Goal: Task Accomplishment & Management: Complete application form

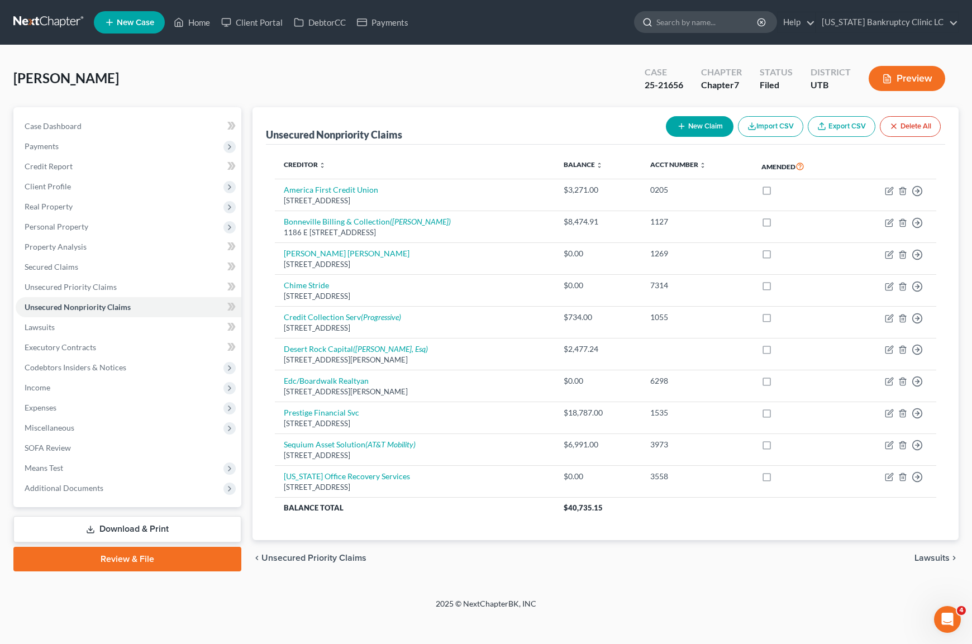
click at [726, 24] on input "search" at bounding box center [707, 22] width 102 height 21
type input "[PERSON_NAME]"
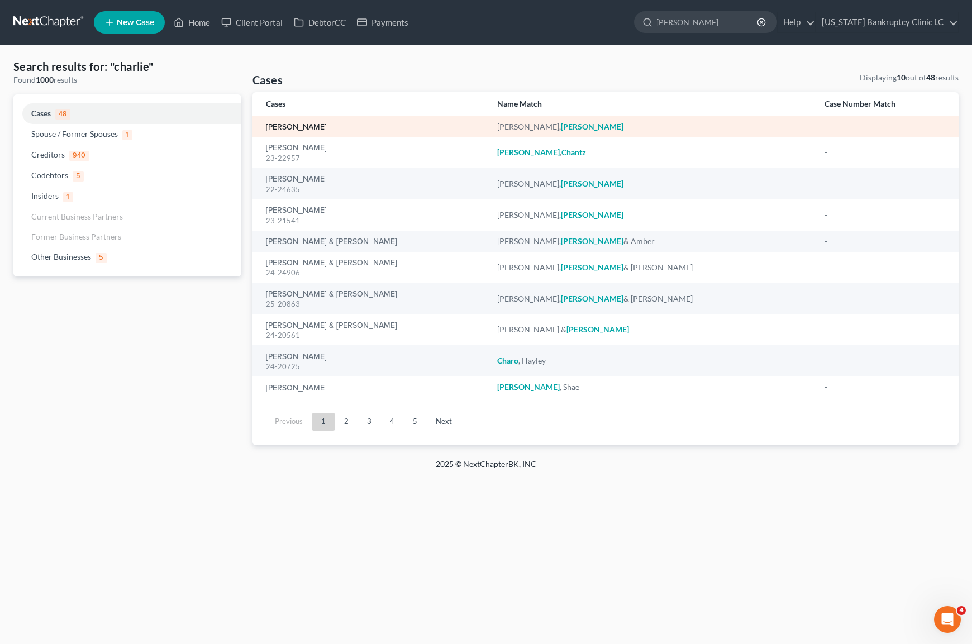
click at [299, 125] on link "[PERSON_NAME]" at bounding box center [296, 127] width 61 height 8
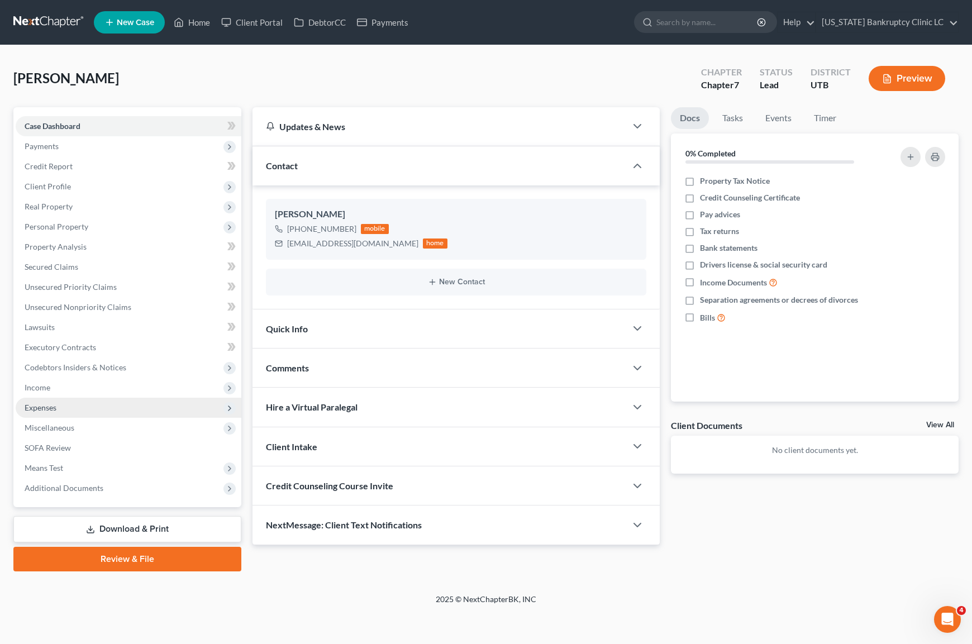
click at [64, 403] on span "Expenses" at bounding box center [129, 408] width 226 height 20
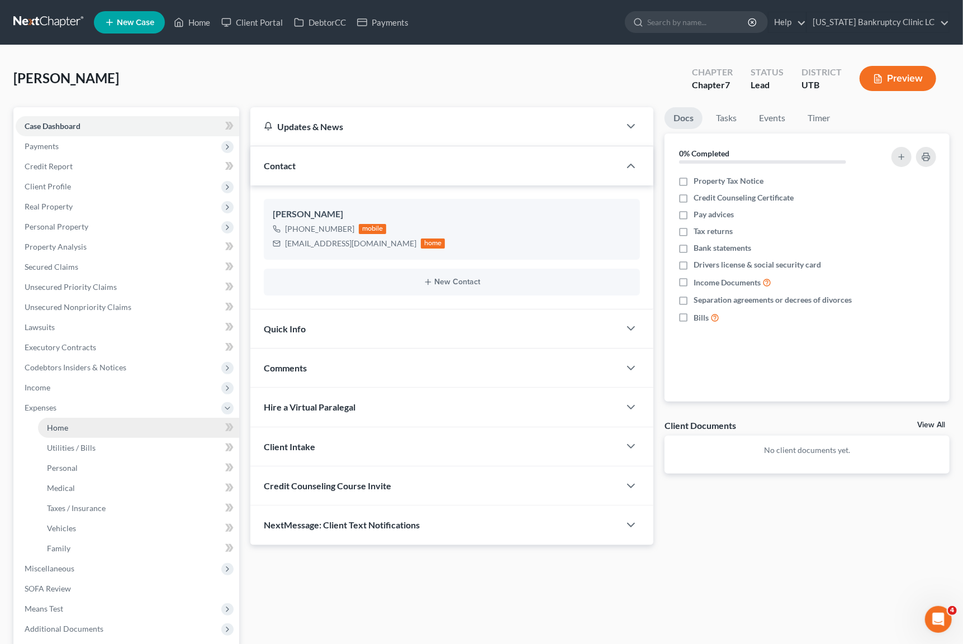
click at [64, 423] on span "Home" at bounding box center [57, 427] width 21 height 9
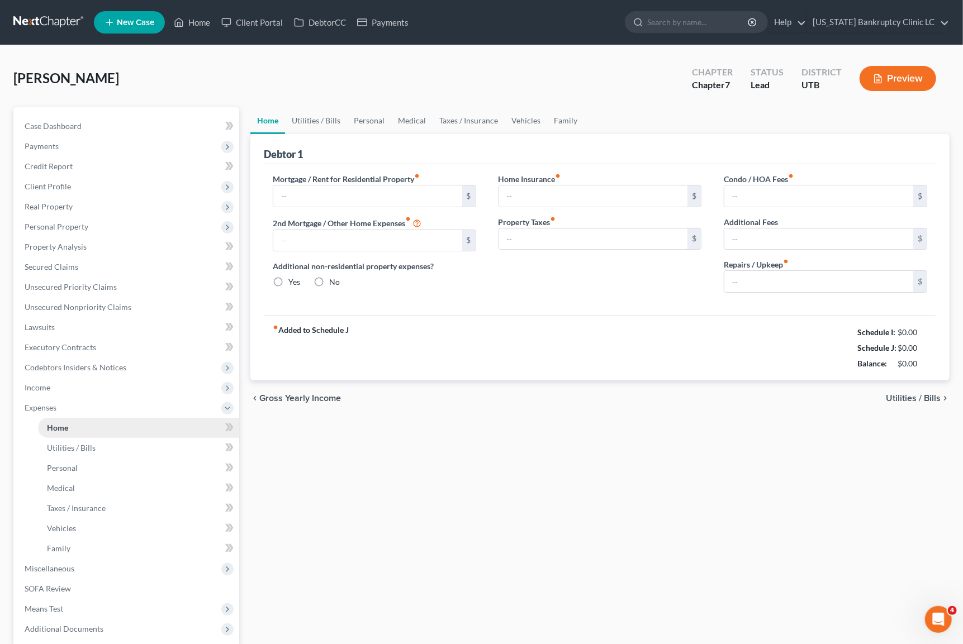
type input "900.00"
type input "0.00"
radio input "true"
type input "0.00"
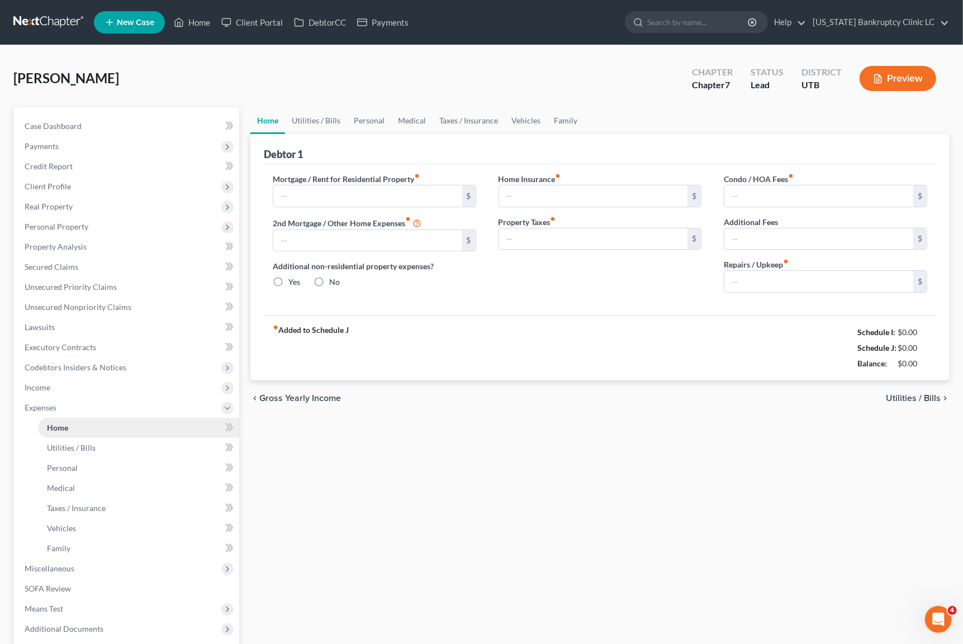
type input "0.00"
click at [59, 387] on span "Income" at bounding box center [127, 388] width 223 height 20
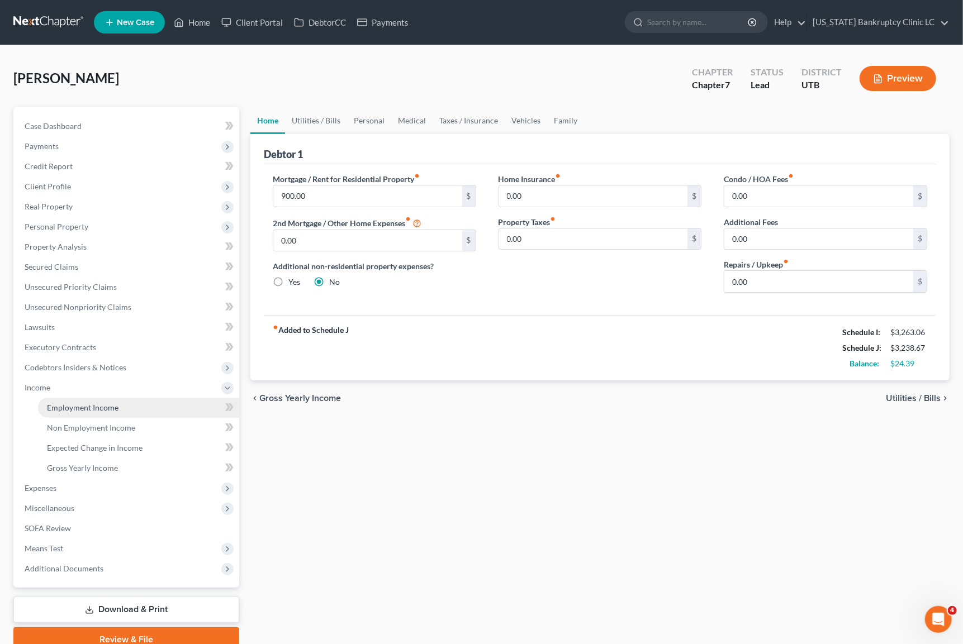
click at [60, 405] on span "Employment Income" at bounding box center [83, 407] width 72 height 9
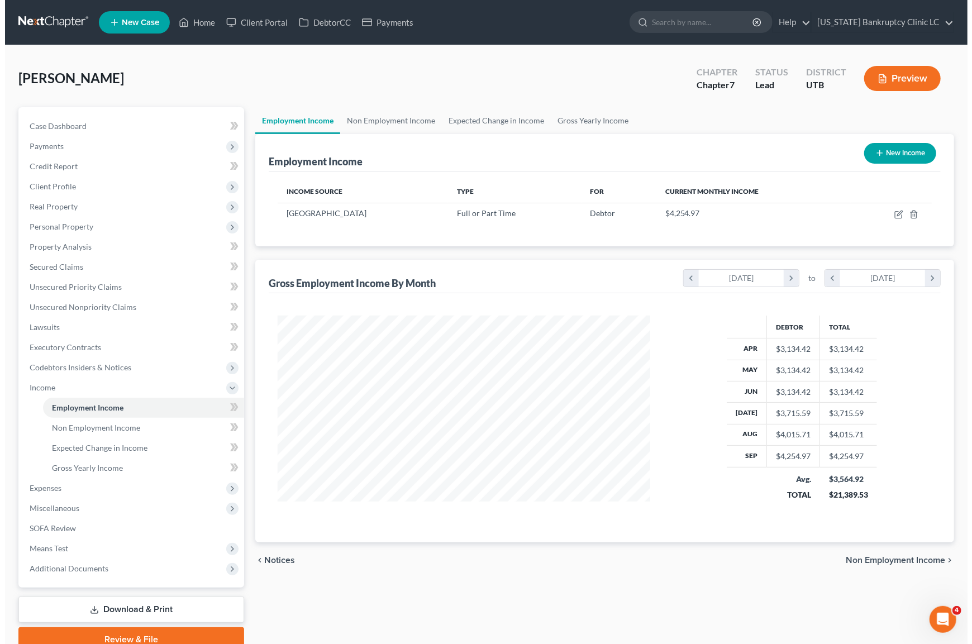
scroll to position [200, 394]
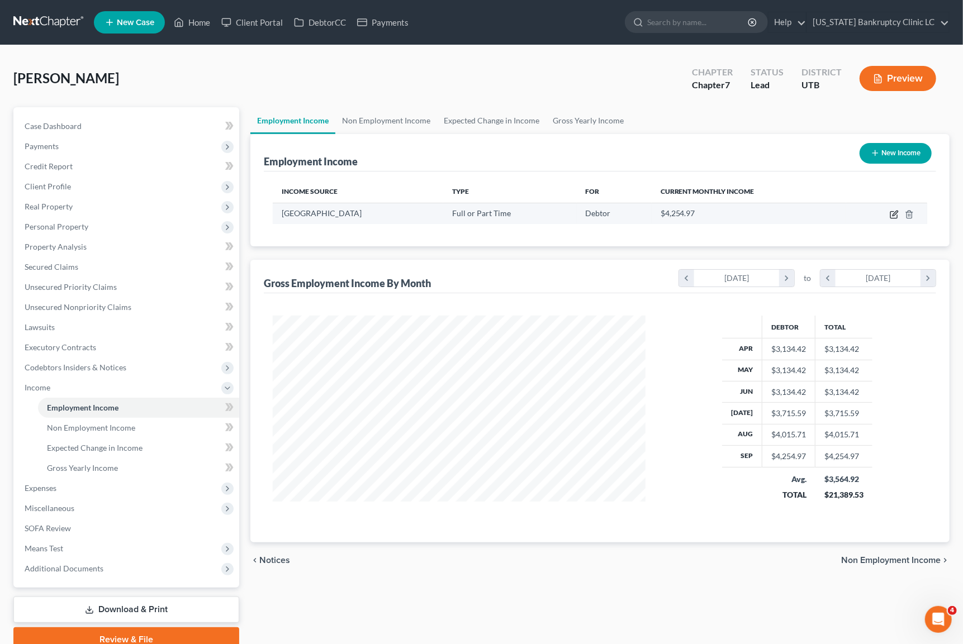
click at [896, 213] on icon "button" at bounding box center [894, 213] width 5 height 5
select select "0"
select select "46"
select select "0"
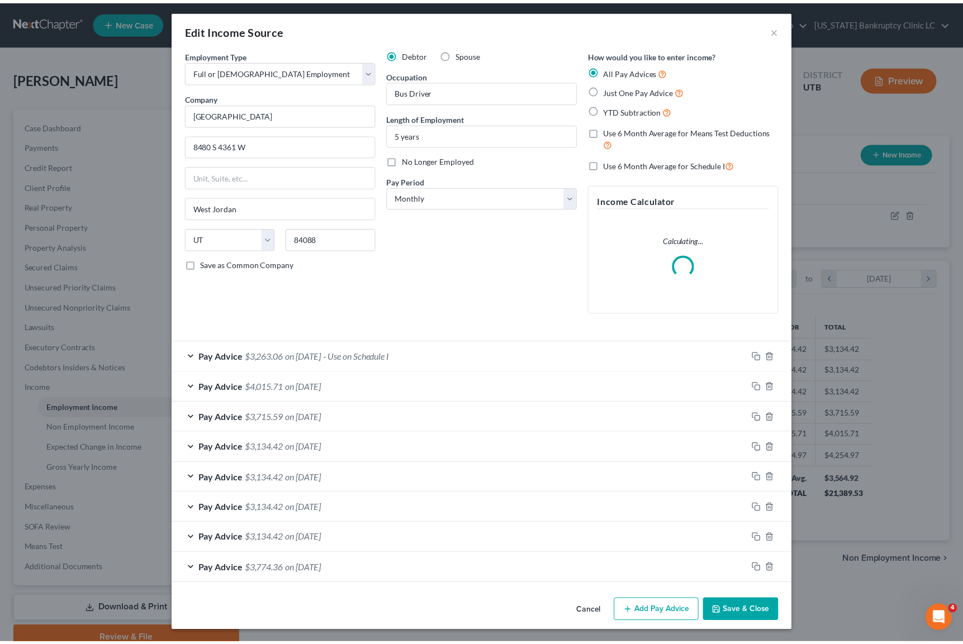
scroll to position [4, 0]
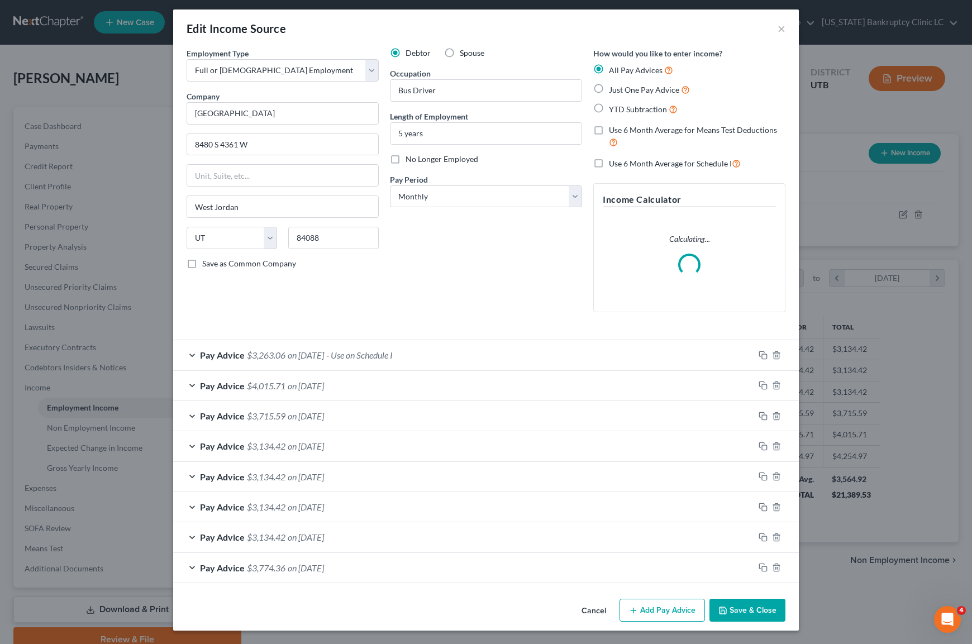
drag, startPoint x: 739, startPoint y: 612, endPoint x: 729, endPoint y: 603, distance: 13.5
click at [739, 612] on button "Save & Close" at bounding box center [748, 610] width 76 height 23
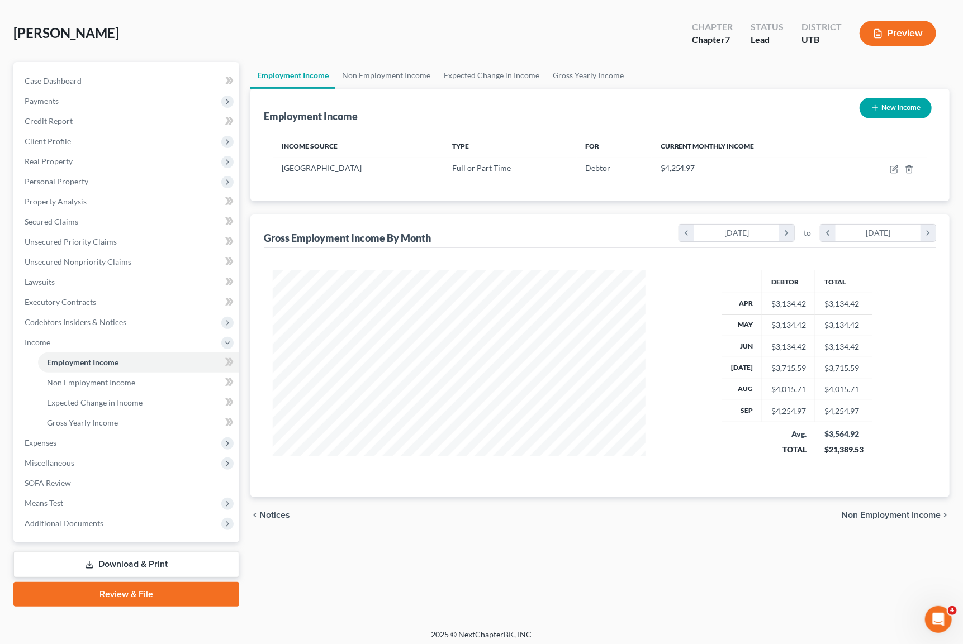
scroll to position [49, 0]
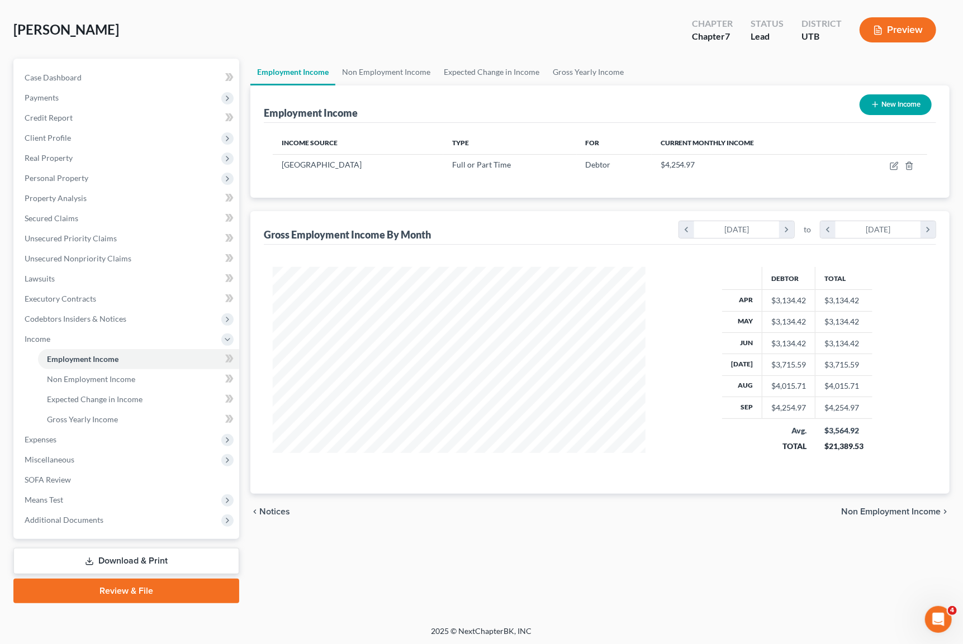
click at [142, 554] on link "Download & Print" at bounding box center [126, 561] width 226 height 26
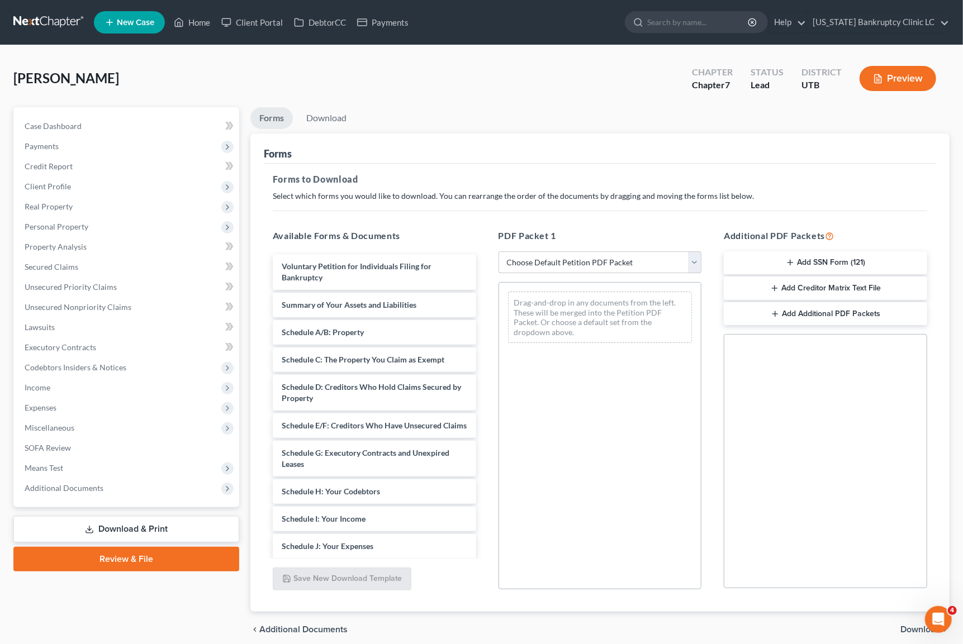
click at [589, 261] on select "Choose Default Petition PDF Packet Complete Bankruptcy Petition (all forms and …" at bounding box center [599, 262] width 203 height 22
select select "0"
click at [498, 251] on select "Choose Default Petition PDF Packet Complete Bankruptcy Petition (all forms and …" at bounding box center [599, 262] width 203 height 22
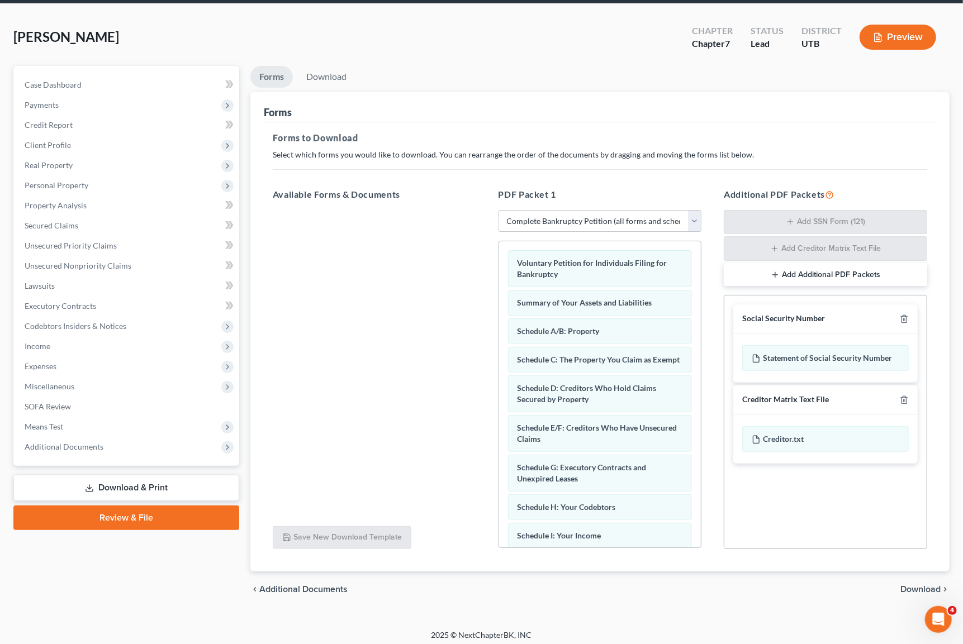
scroll to position [47, 0]
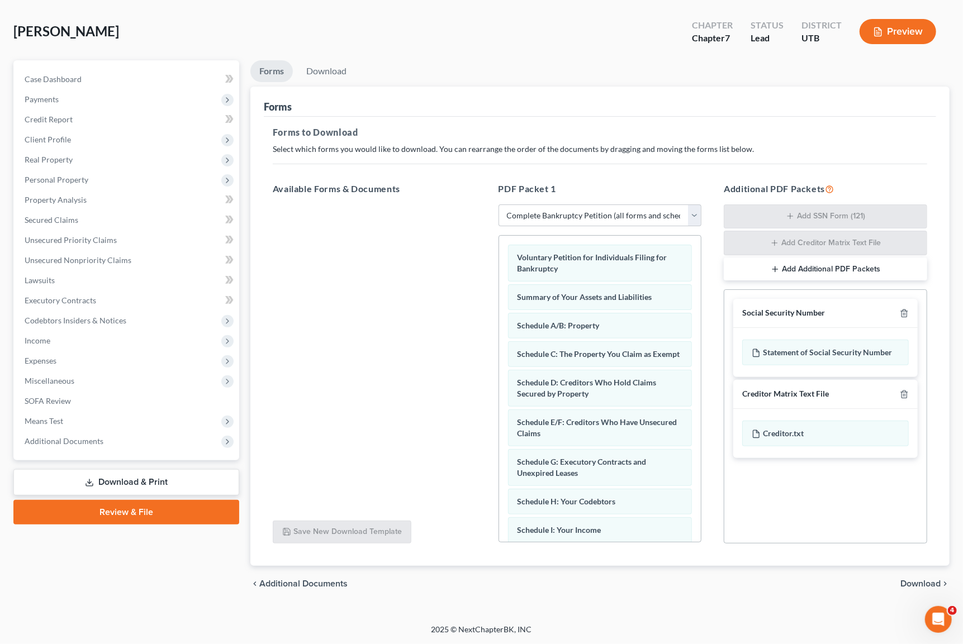
click at [915, 579] on span "Download" at bounding box center [920, 583] width 40 height 9
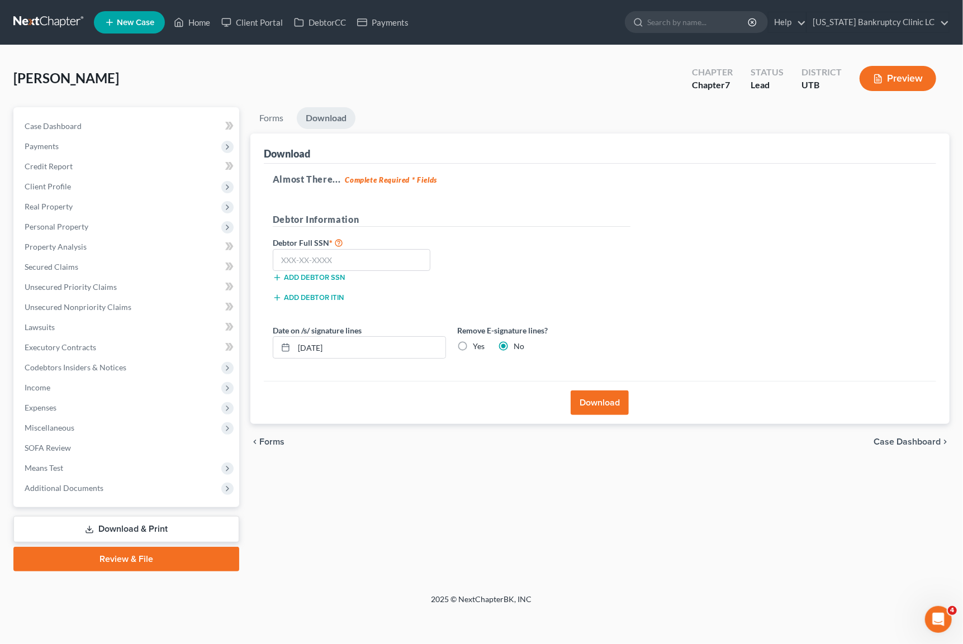
scroll to position [0, 0]
click at [336, 251] on input "text" at bounding box center [354, 260] width 158 height 22
click at [209, 254] on div "Petition Navigation Case Dashboard Payments Invoices Payments Payments Credit R…" at bounding box center [486, 339] width 956 height 464
type input "528-47-3284"
click at [613, 403] on button "Download" at bounding box center [606, 403] width 58 height 25
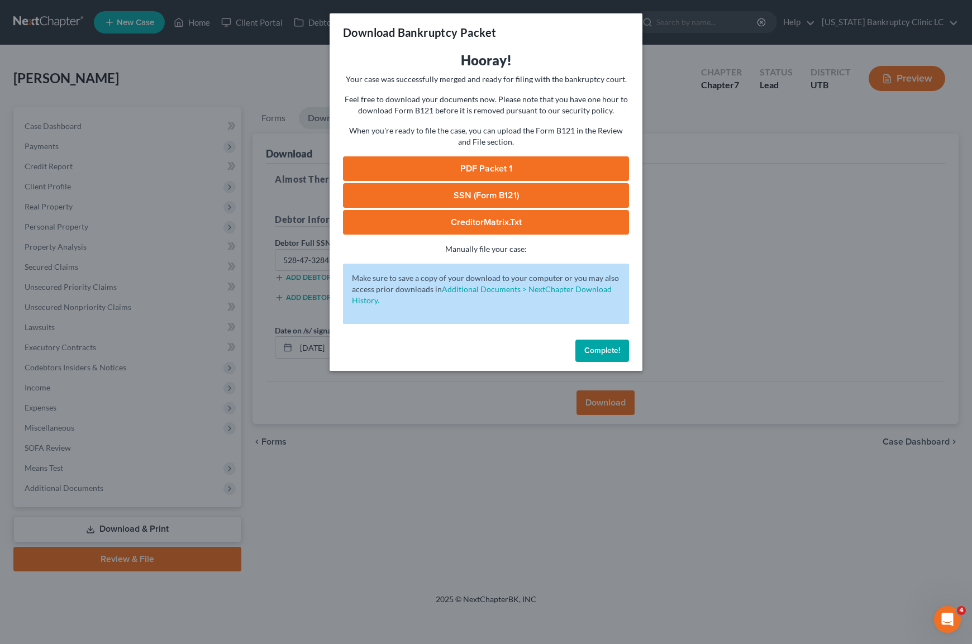
click at [490, 166] on link "PDF Packet 1" at bounding box center [486, 168] width 286 height 25
click at [460, 190] on link "SSN (Form B121)" at bounding box center [486, 195] width 286 height 25
click at [604, 355] on button "Complete!" at bounding box center [602, 351] width 54 height 22
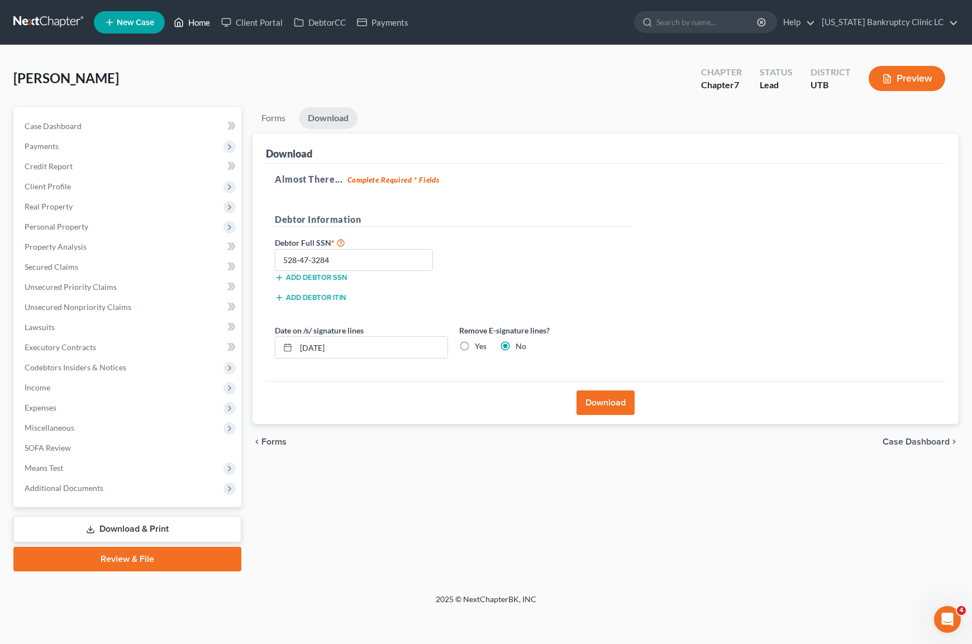
drag, startPoint x: 194, startPoint y: 23, endPoint x: 202, endPoint y: 21, distance: 8.0
click at [194, 22] on link "Home" at bounding box center [191, 22] width 47 height 20
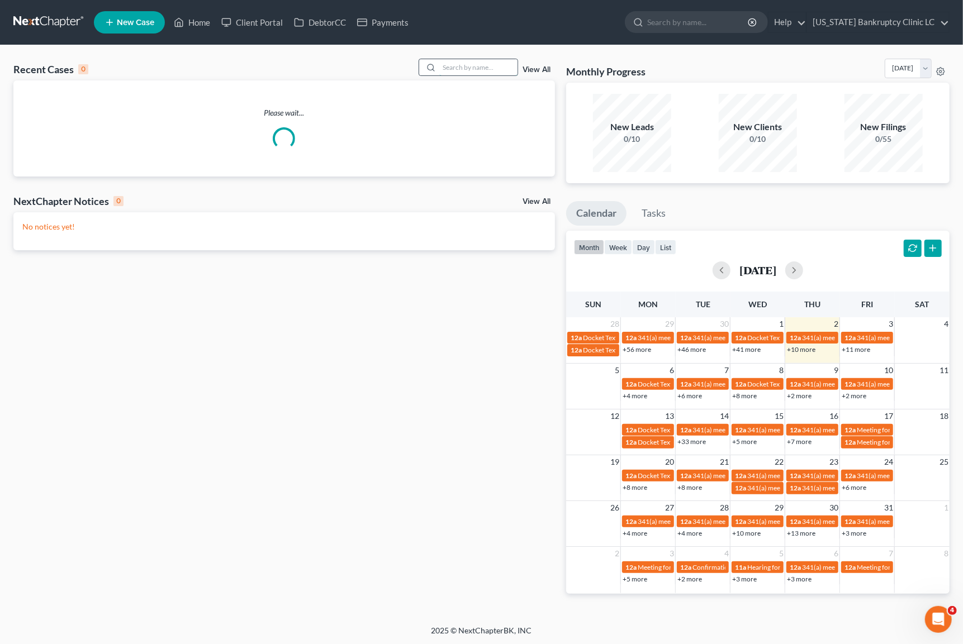
click at [457, 61] on input "search" at bounding box center [478, 67] width 78 height 16
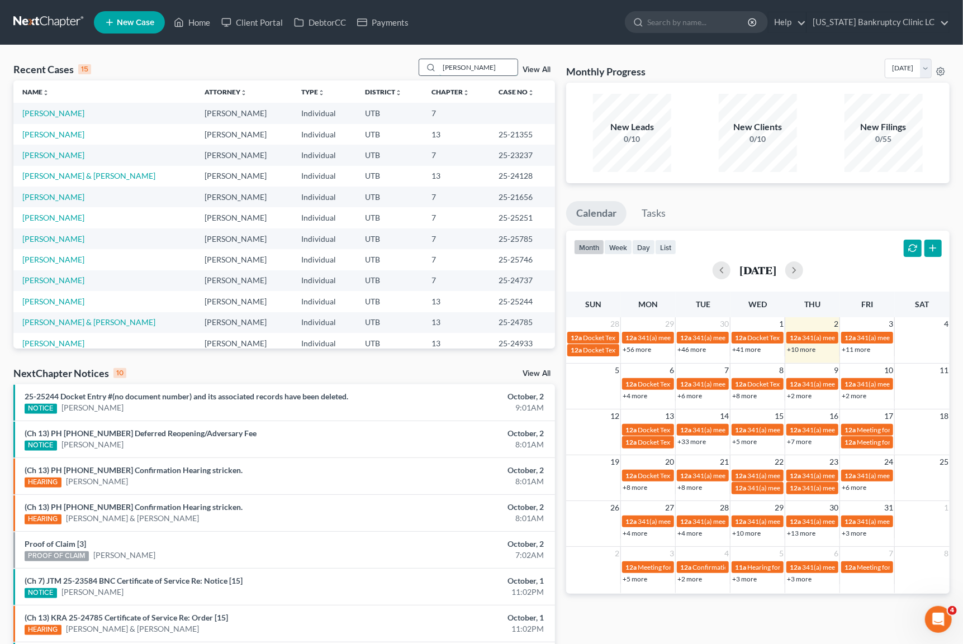
type input "[PERSON_NAME]"
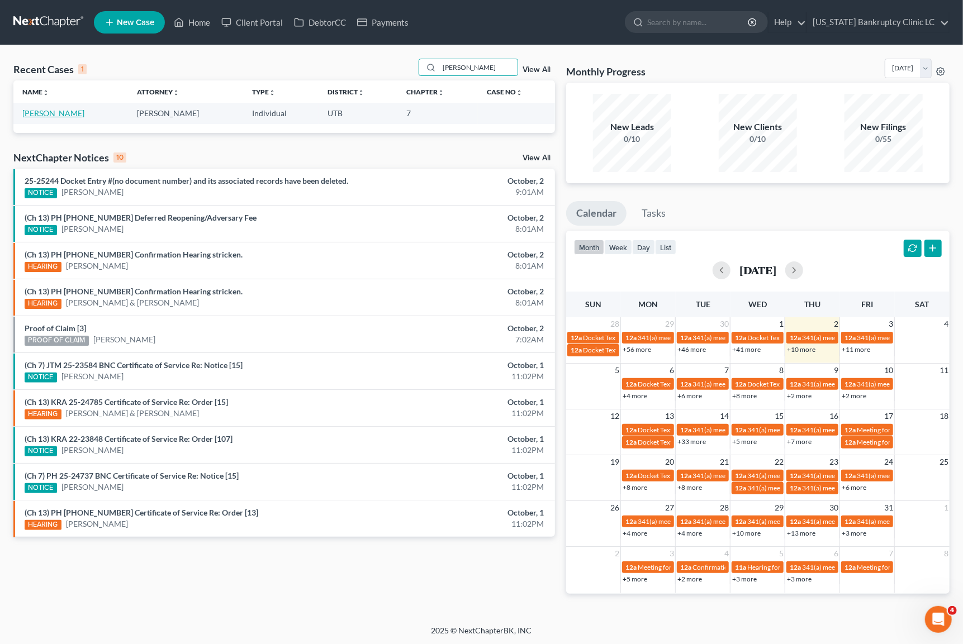
click at [64, 113] on link "[PERSON_NAME]" at bounding box center [53, 112] width 62 height 9
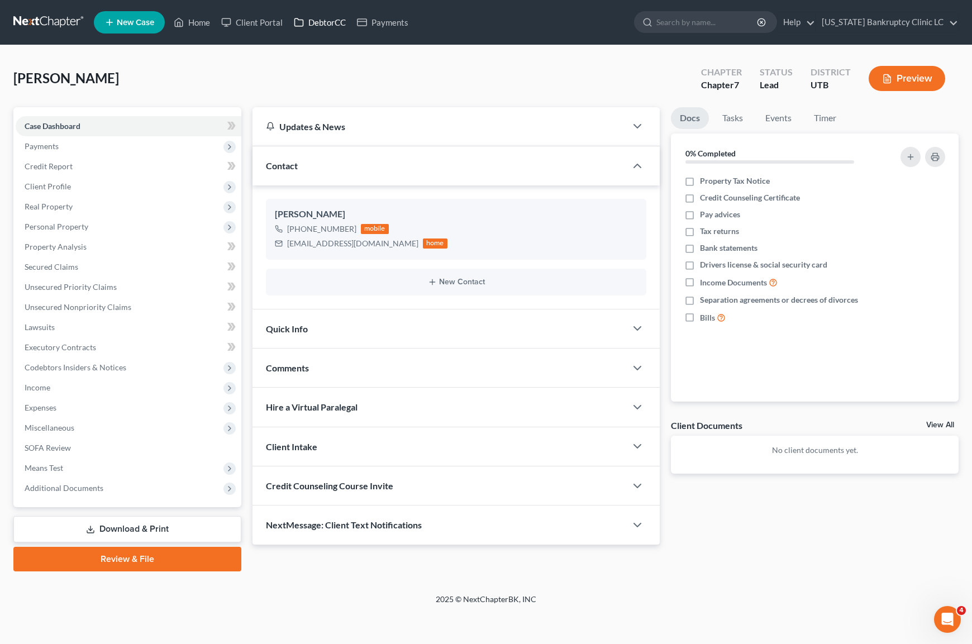
click at [336, 18] on link "DebtorCC" at bounding box center [319, 22] width 63 height 20
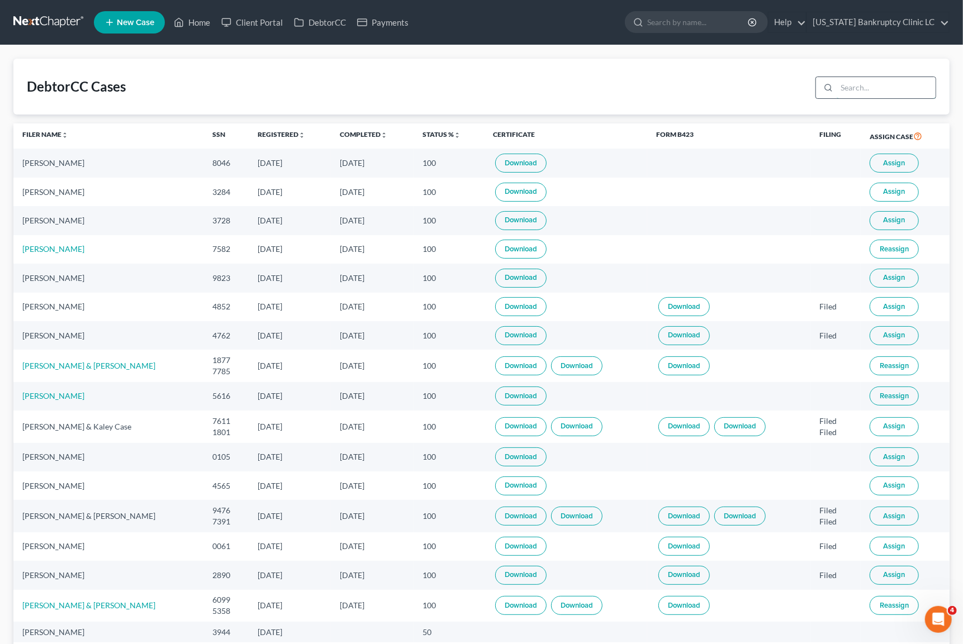
click at [867, 84] on input "search" at bounding box center [885, 87] width 99 height 21
click at [904, 190] on span "Assign" at bounding box center [894, 191] width 22 height 9
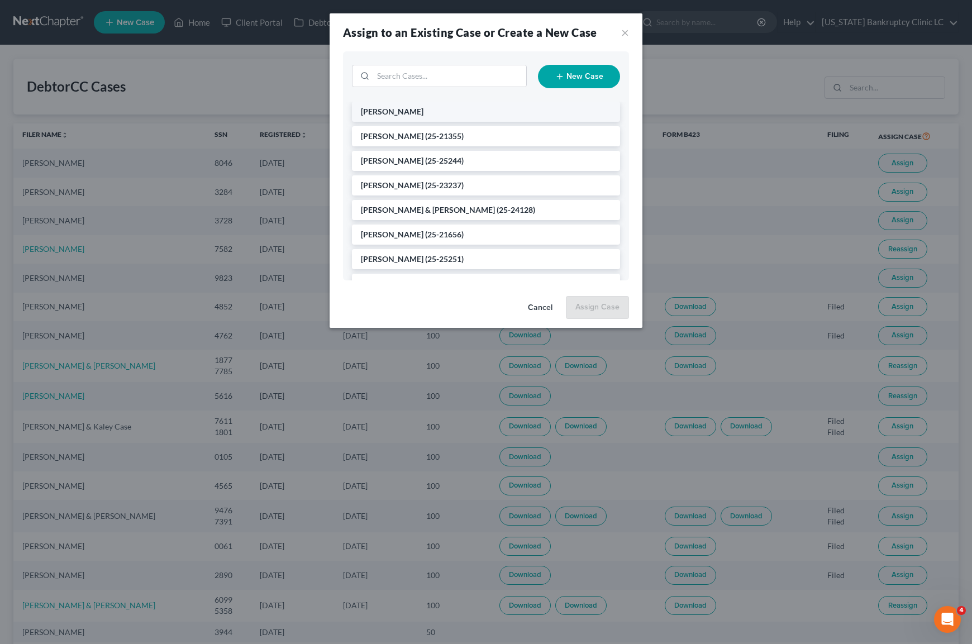
click at [392, 109] on span "[PERSON_NAME]" at bounding box center [392, 111] width 63 height 9
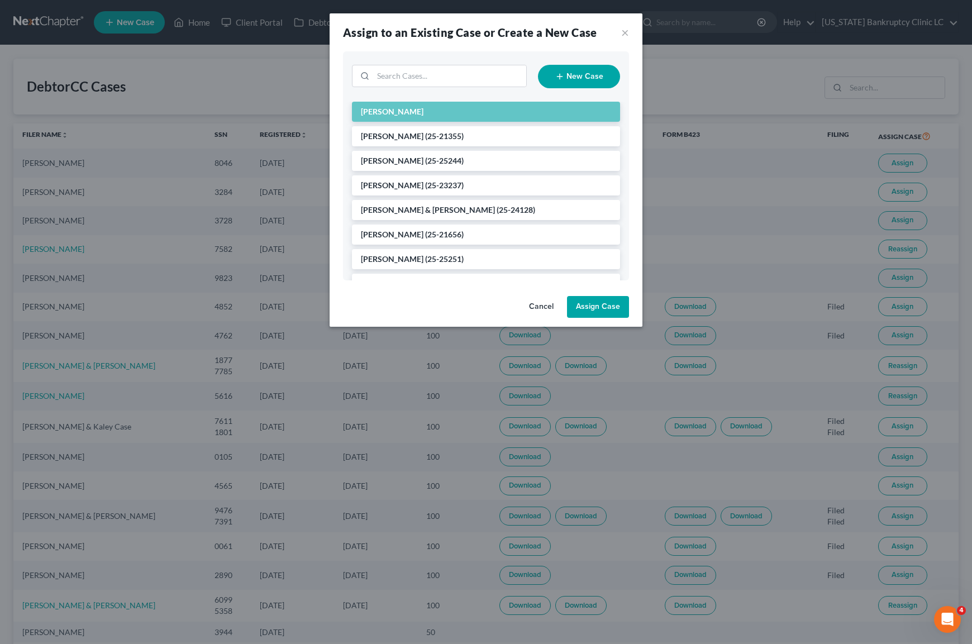
click at [586, 302] on button "Assign Case" at bounding box center [598, 307] width 62 height 22
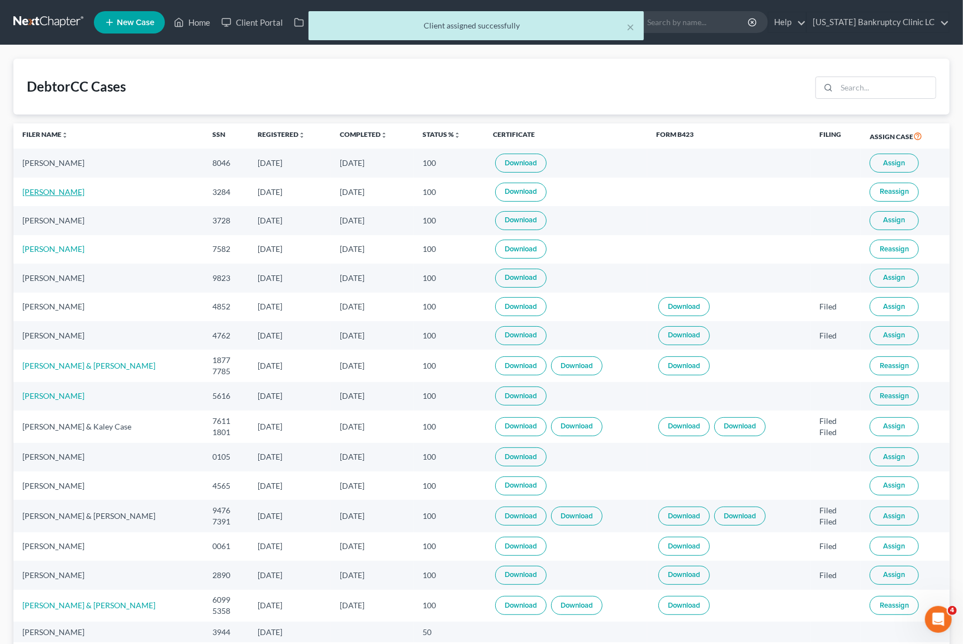
drag, startPoint x: 55, startPoint y: 193, endPoint x: 71, endPoint y: 197, distance: 16.8
click at [55, 192] on link "[PERSON_NAME]" at bounding box center [53, 191] width 62 height 9
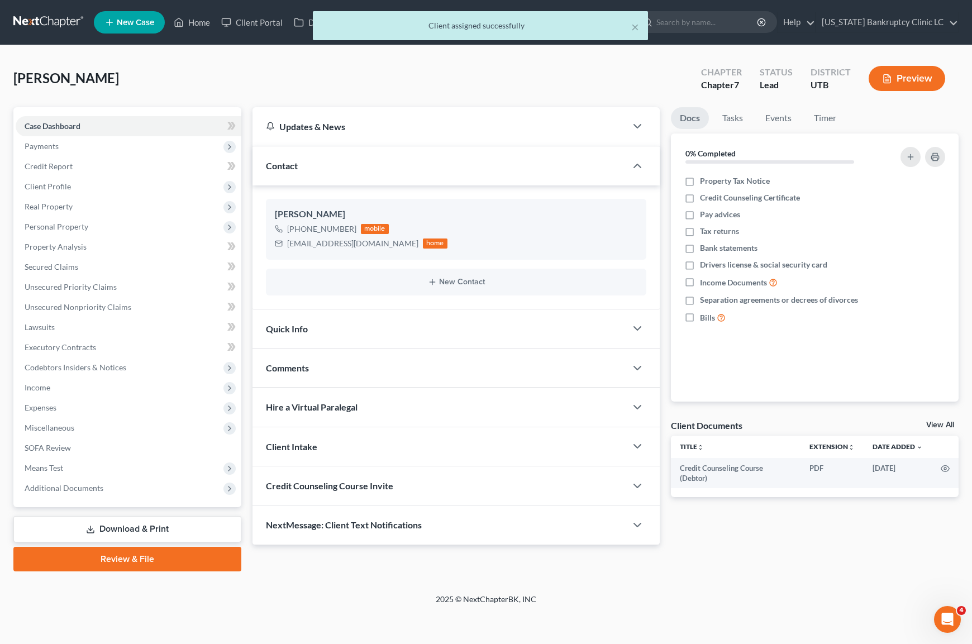
click at [170, 561] on link "Review & File" at bounding box center [127, 559] width 228 height 25
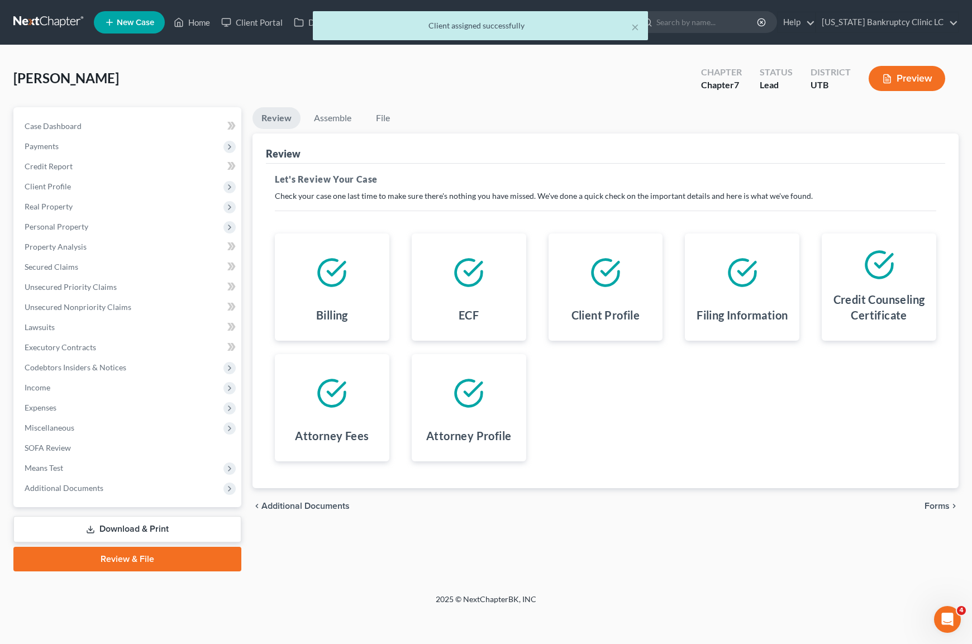
click at [954, 503] on icon "chevron_right" at bounding box center [954, 506] width 9 height 9
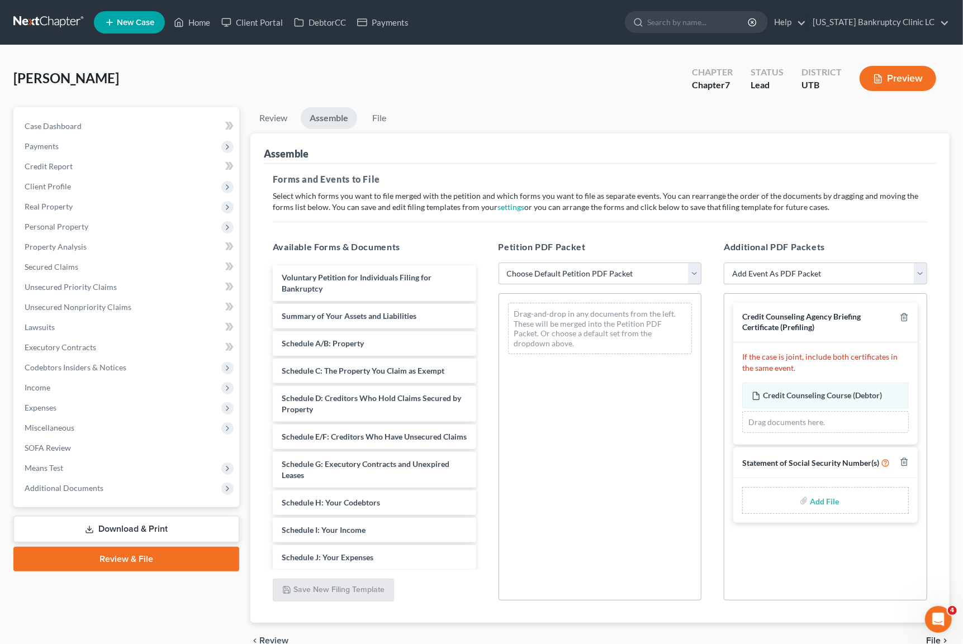
click at [587, 274] on select "Choose Default Petition PDF Packet Emergency Filing (Voluntary Petition and Cre…" at bounding box center [599, 274] width 203 height 22
select select "0"
click at [498, 263] on select "Choose Default Petition PDF Packet Emergency Filing (Voluntary Petition and Cre…" at bounding box center [599, 274] width 203 height 22
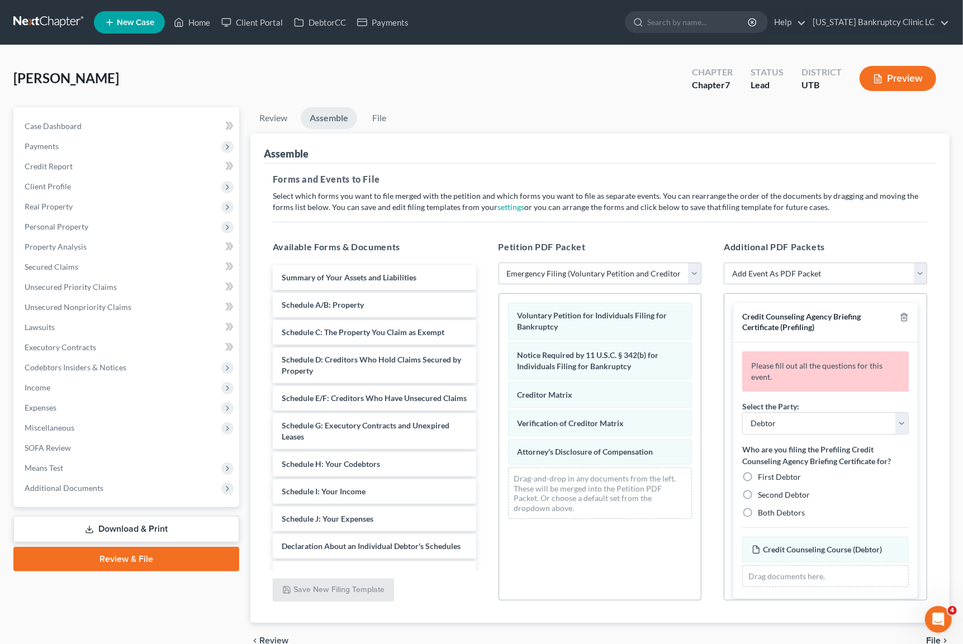
click at [758, 477] on label "First Debtor" at bounding box center [779, 477] width 43 height 11
click at [762, 477] on input "First Debtor" at bounding box center [765, 475] width 7 height 7
radio input "true"
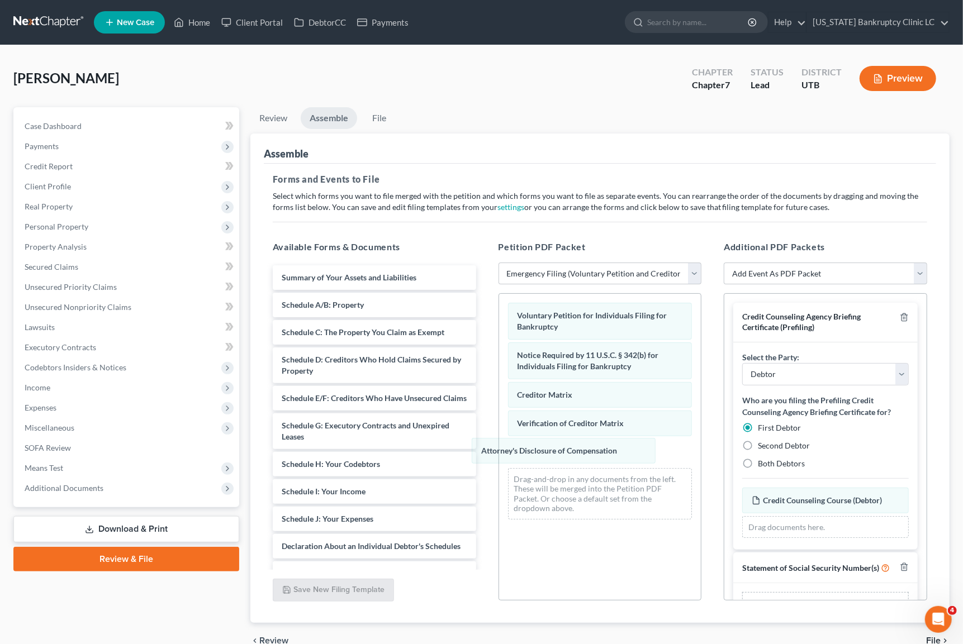
drag, startPoint x: 619, startPoint y: 455, endPoint x: 501, endPoint y: 382, distance: 138.5
click at [499, 415] on div "Attorney's Disclosure of Compensation Voluntary Petition for Individuals Filing…" at bounding box center [600, 411] width 202 height 234
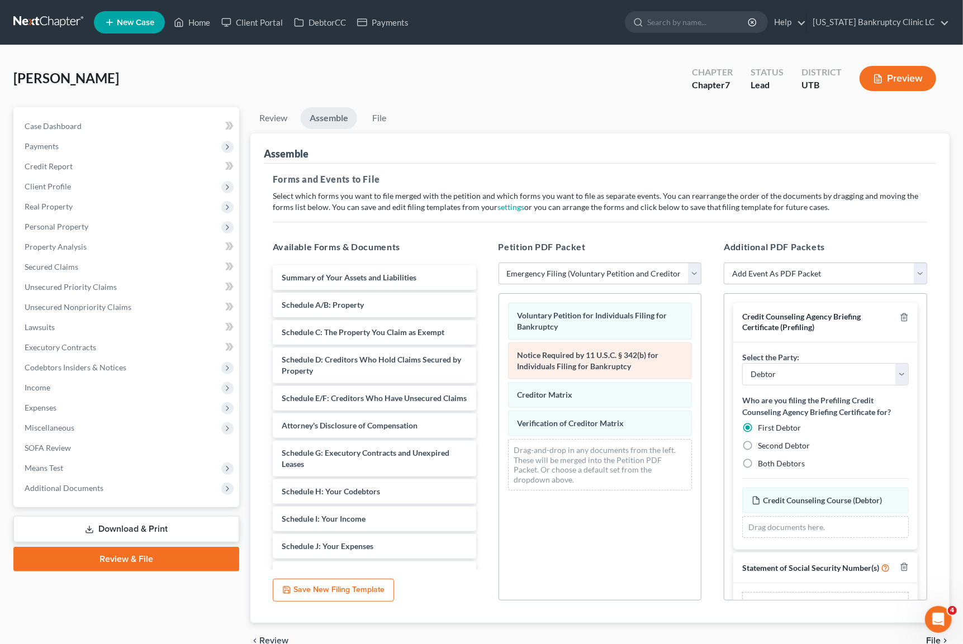
click at [499, 350] on div "Voluntary Petition for Individuals Filing for Bankruptcy Notice Required by 11 …" at bounding box center [600, 397] width 202 height 206
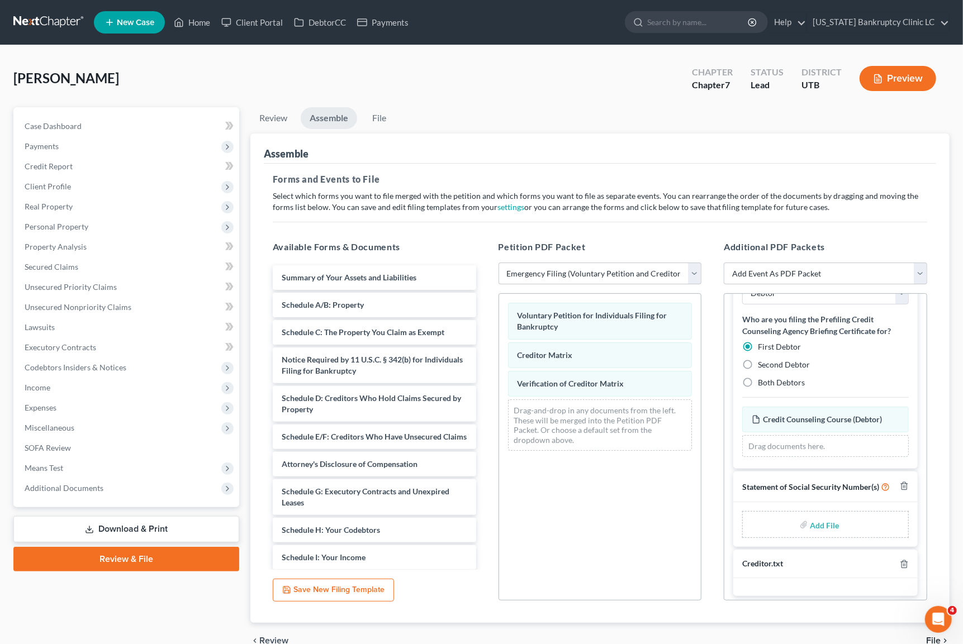
scroll to position [97, 0]
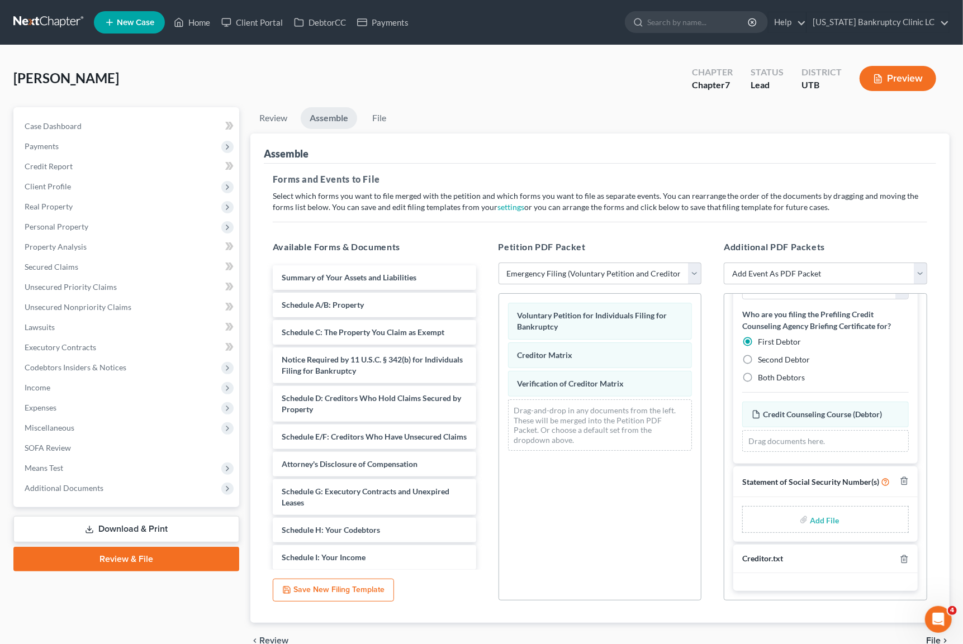
click at [810, 518] on input "file" at bounding box center [823, 520] width 27 height 20
type input "C:\fakepath\[PERSON_NAME].pdf"
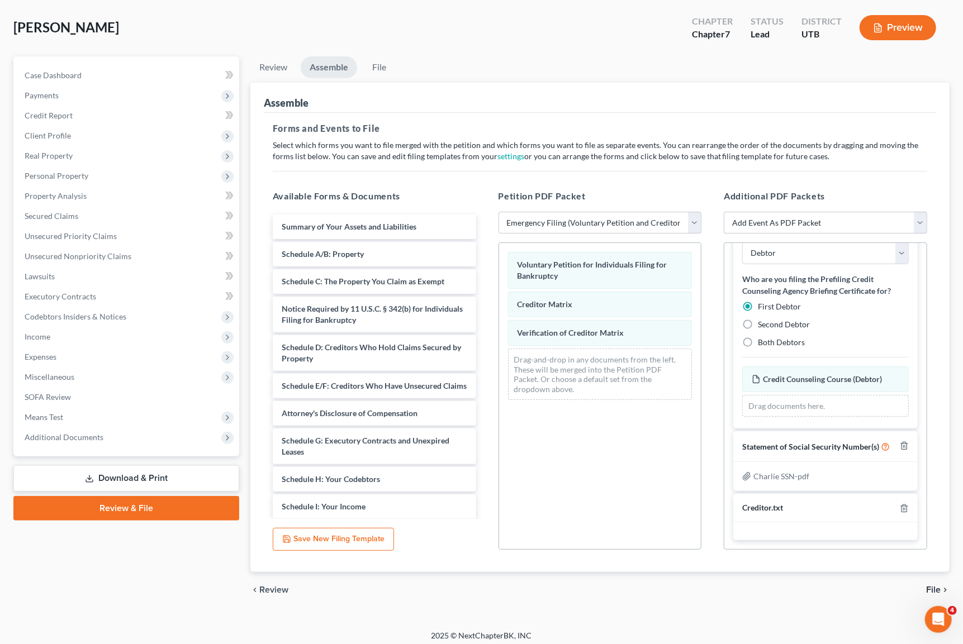
scroll to position [57, 0]
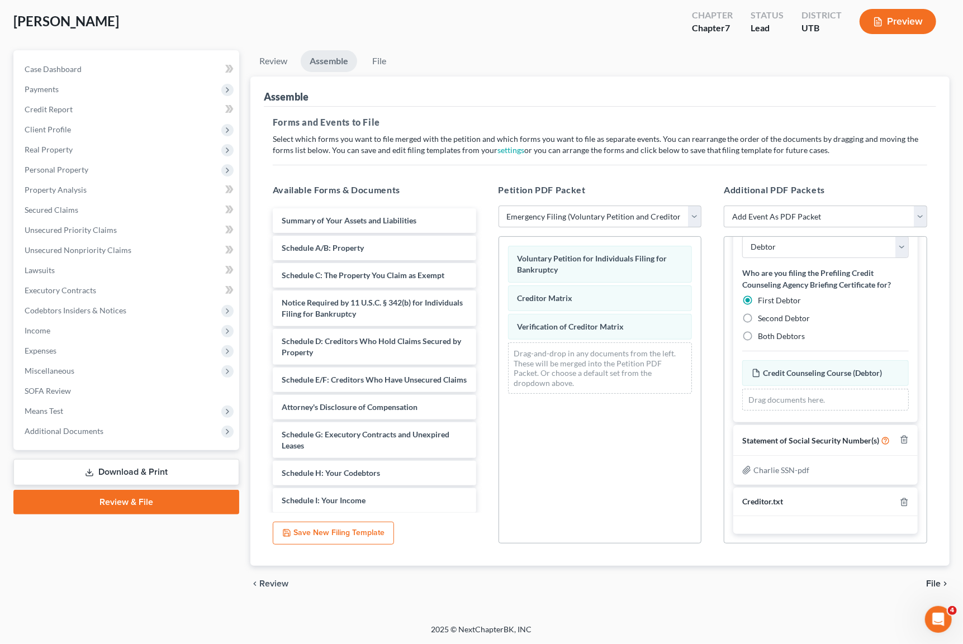
click at [934, 579] on span "File" at bounding box center [933, 583] width 15 height 9
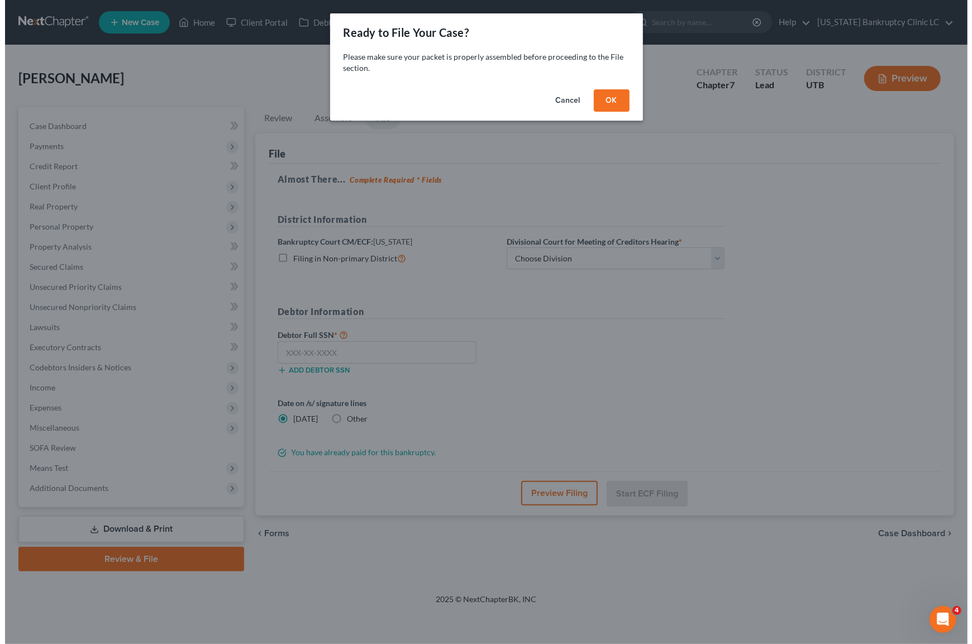
scroll to position [0, 0]
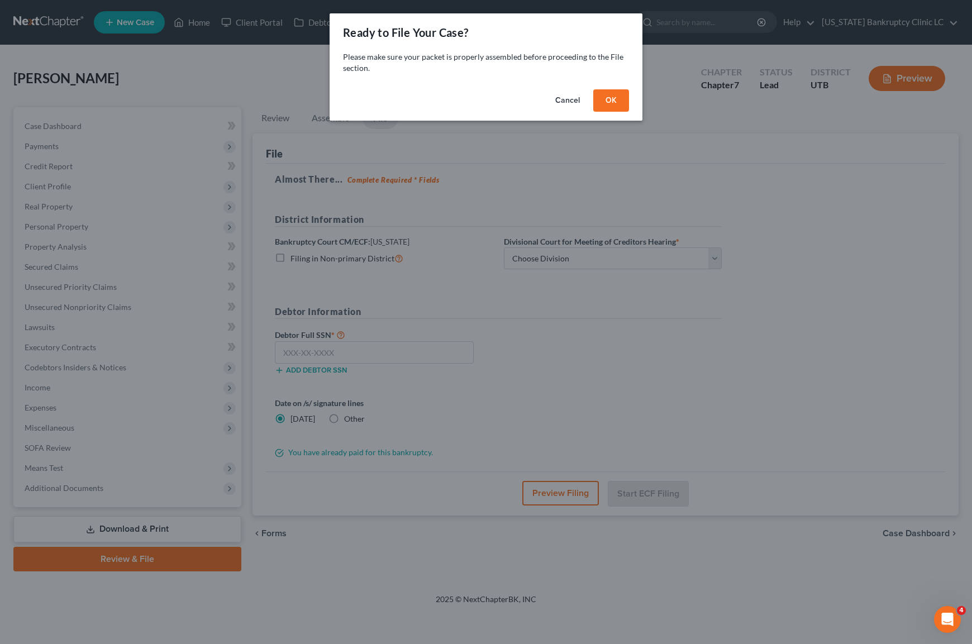
drag, startPoint x: 622, startPoint y: 93, endPoint x: 444, endPoint y: 217, distance: 216.8
click at [622, 95] on button "OK" at bounding box center [611, 100] width 36 height 22
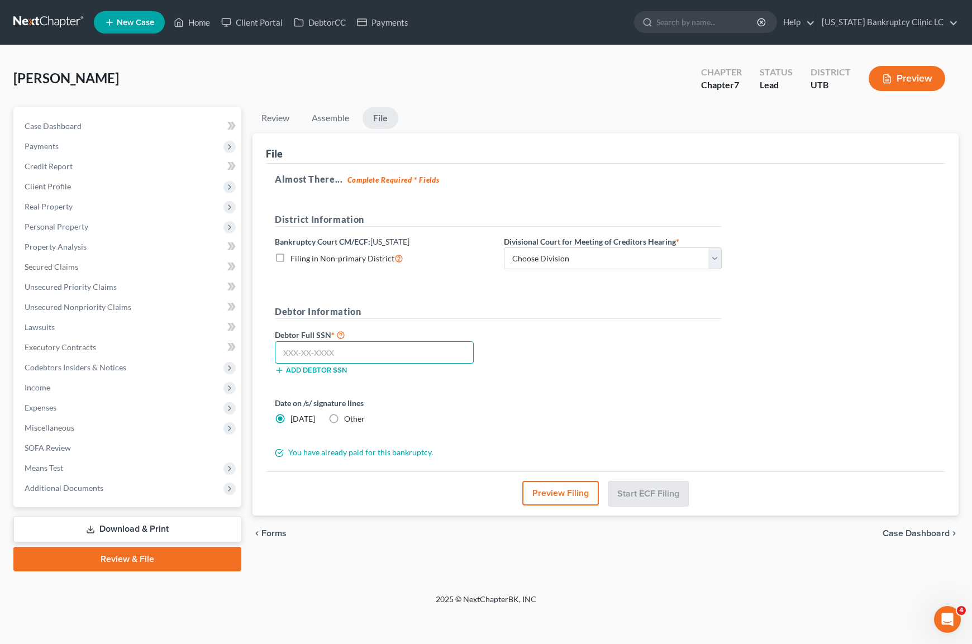
click at [358, 358] on input "text" at bounding box center [374, 352] width 199 height 22
paste input "528-47-3284"
type input "528-47-3284"
click at [604, 397] on div "Date on /s/ signature lines [DATE] Other" at bounding box center [498, 415] width 458 height 36
click at [593, 263] on select "Choose Division [GEOGRAPHIC_DATA]" at bounding box center [613, 259] width 218 height 22
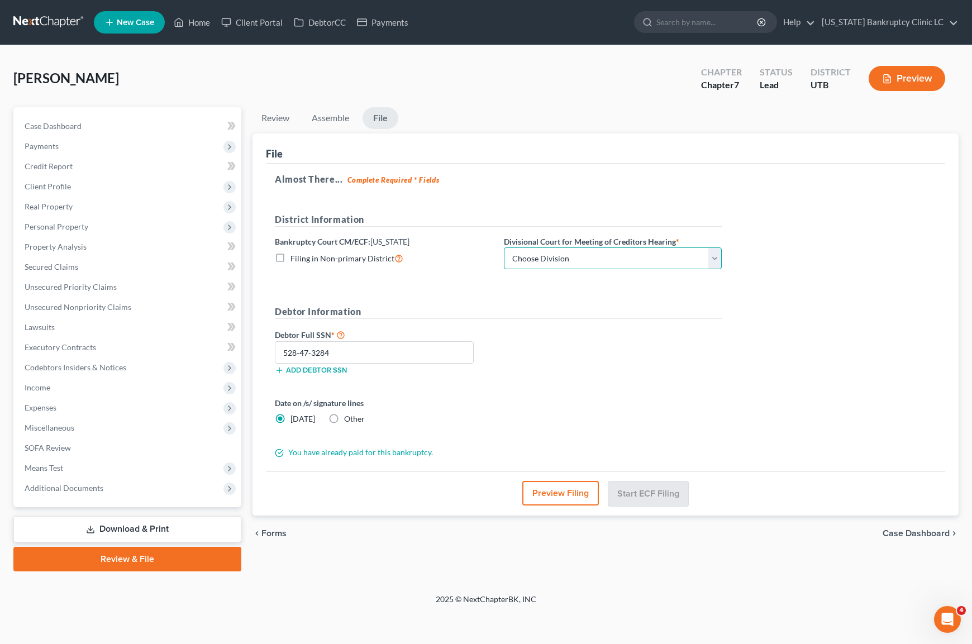
select select "0"
click at [504, 248] on select "Choose Division [GEOGRAPHIC_DATA]" at bounding box center [613, 259] width 218 height 22
click at [652, 499] on button "Start ECF Filing" at bounding box center [648, 493] width 80 height 25
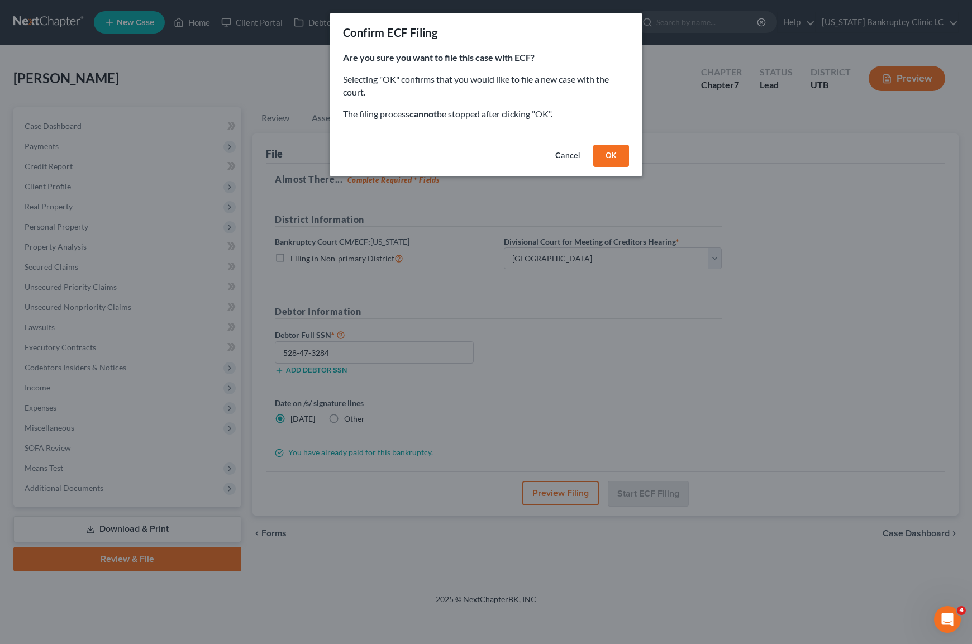
click at [618, 151] on button "OK" at bounding box center [611, 156] width 36 height 22
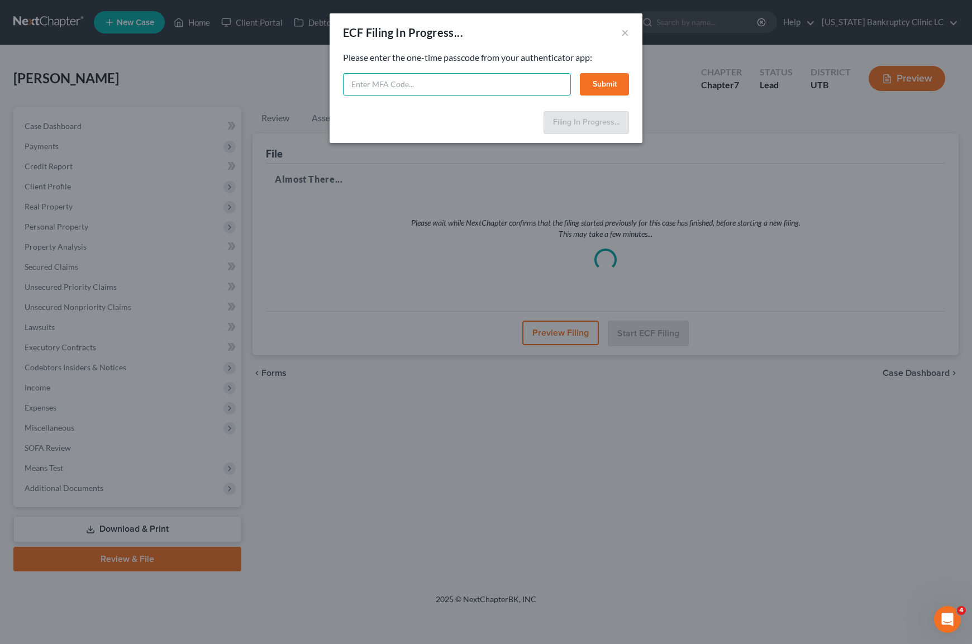
click at [498, 80] on input "text" at bounding box center [457, 84] width 228 height 22
type input "283226"
click at [611, 87] on button "Submit" at bounding box center [604, 84] width 49 height 22
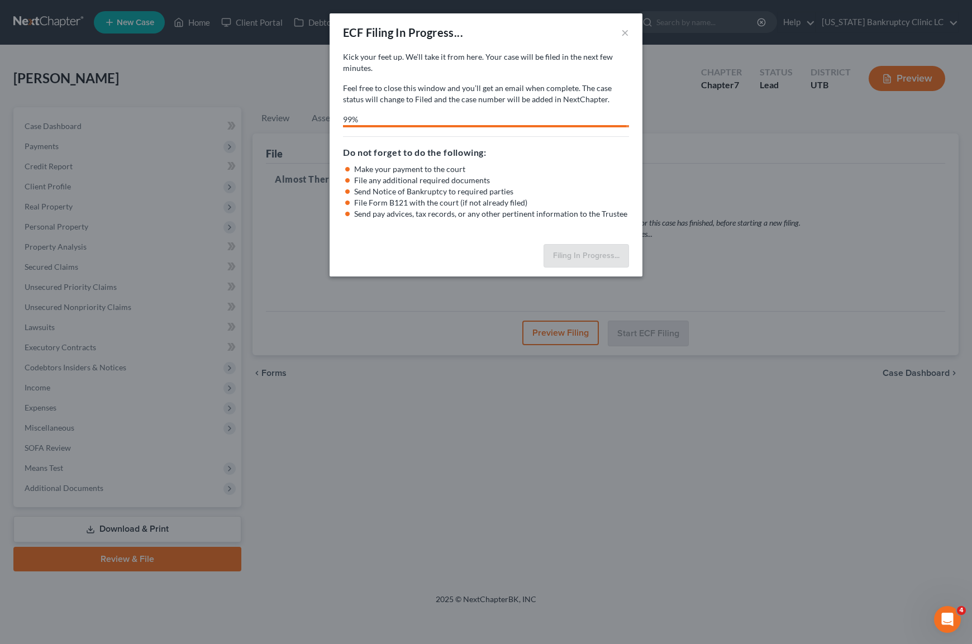
select select "0"
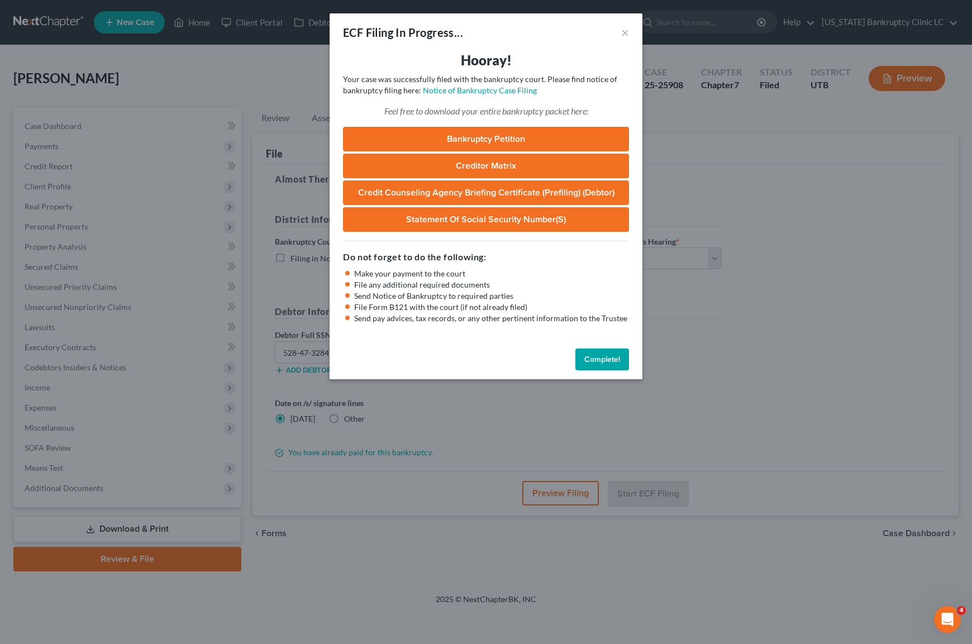
drag, startPoint x: 612, startPoint y: 367, endPoint x: 582, endPoint y: 296, distance: 77.1
click at [612, 367] on button "Complete!" at bounding box center [602, 360] width 54 height 22
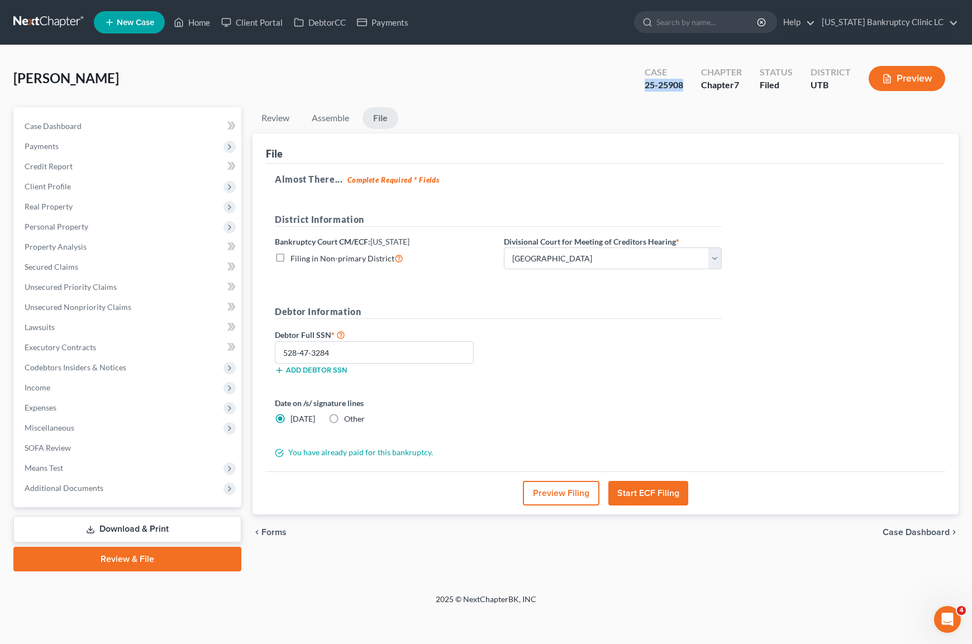
drag, startPoint x: 645, startPoint y: 86, endPoint x: 686, endPoint y: 87, distance: 40.2
click at [686, 87] on div "Case 25-25908" at bounding box center [664, 79] width 56 height 33
copy div "25-25908"
